Goal: Task Accomplishment & Management: Use online tool/utility

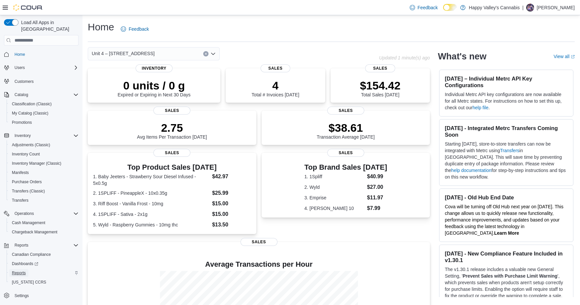
click at [22, 270] on span "Reports" at bounding box center [19, 272] width 14 height 5
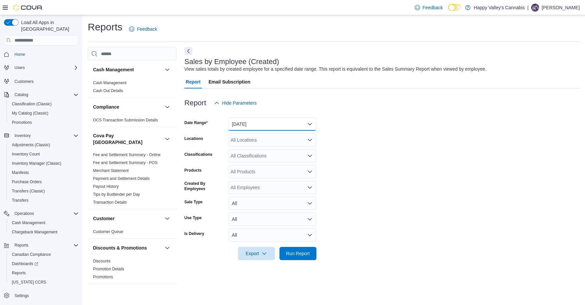
click at [265, 126] on button "[DATE]" at bounding box center [272, 124] width 88 height 13
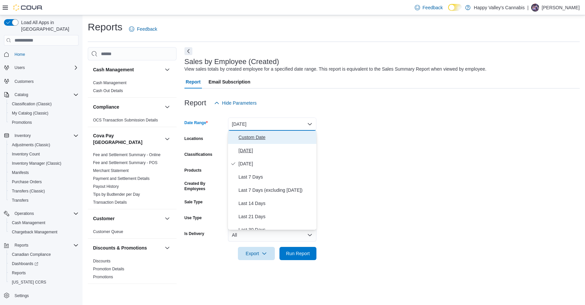
click at [258, 144] on div "Custom Date [DATE] [DATE] Last 7 Days Last 7 Days (excluding [DATE]) Last 14 Da…" at bounding box center [272, 180] width 88 height 99
drag, startPoint x: 258, startPoint y: 144, endPoint x: 256, endPoint y: 147, distance: 3.8
click at [256, 147] on button "[DATE]" at bounding box center [272, 150] width 88 height 13
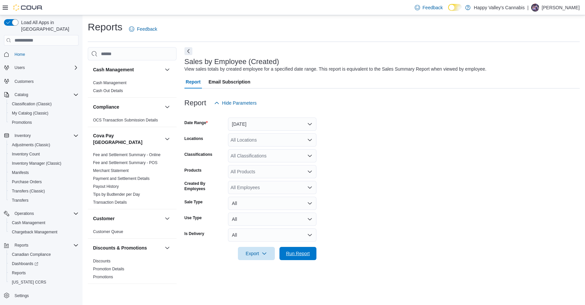
drag, startPoint x: 287, startPoint y: 252, endPoint x: 315, endPoint y: 246, distance: 28.2
click at [287, 252] on span "Run Report" at bounding box center [298, 253] width 24 height 7
